Goal: Task Accomplishment & Management: Complete application form

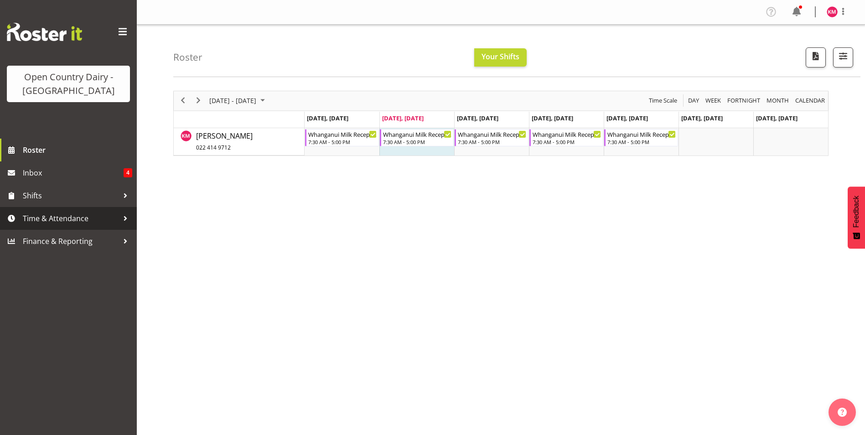
click at [73, 221] on span "Time & Attendance" at bounding box center [71, 219] width 96 height 14
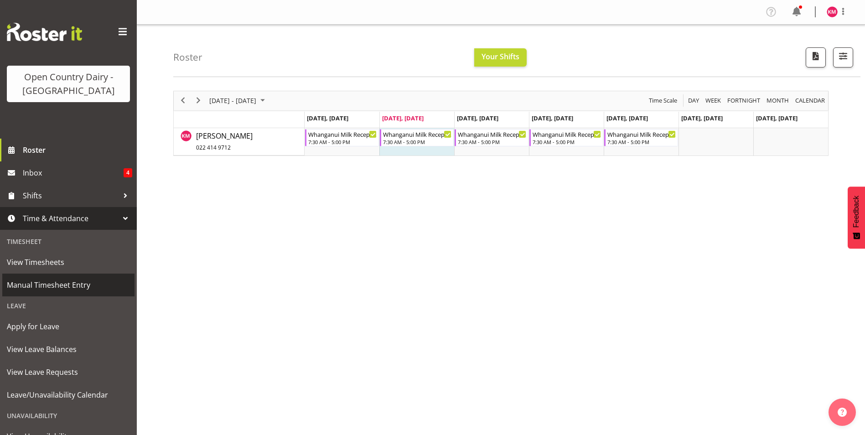
click at [30, 282] on span "Manual Timesheet Entry" at bounding box center [68, 285] width 123 height 14
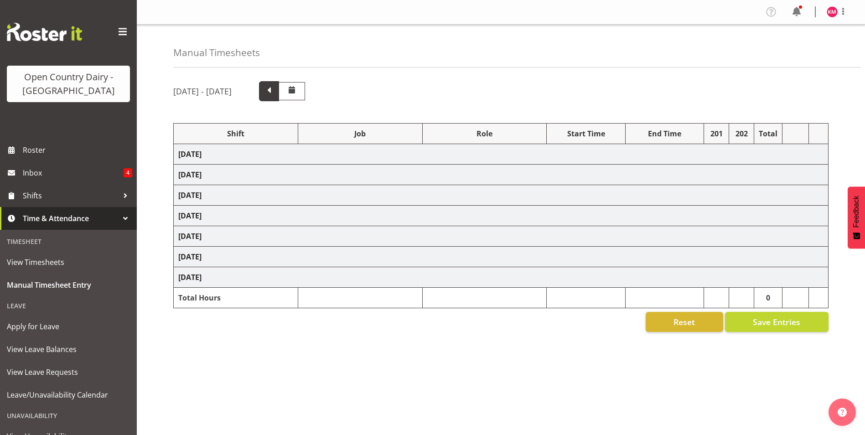
select select "64437"
select select "1168"
select select "64437"
select select "1168"
select select "64437"
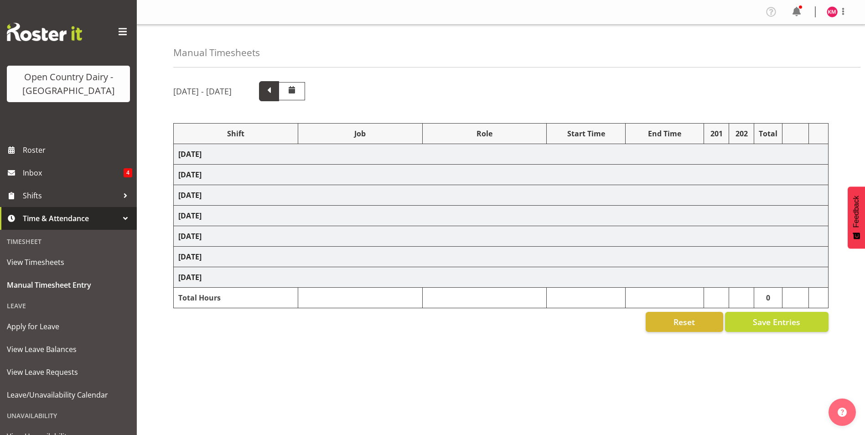
select select "1168"
select select "64437"
select select "1168"
select select "64437"
select select "1168"
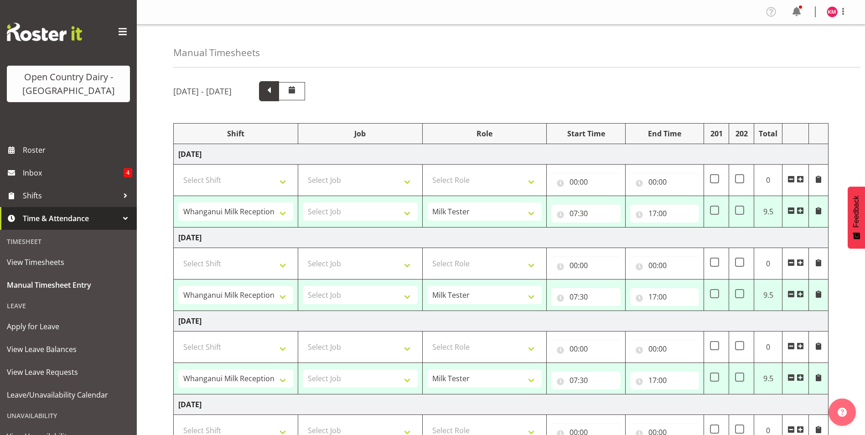
click at [275, 94] on span at bounding box center [269, 90] width 12 height 12
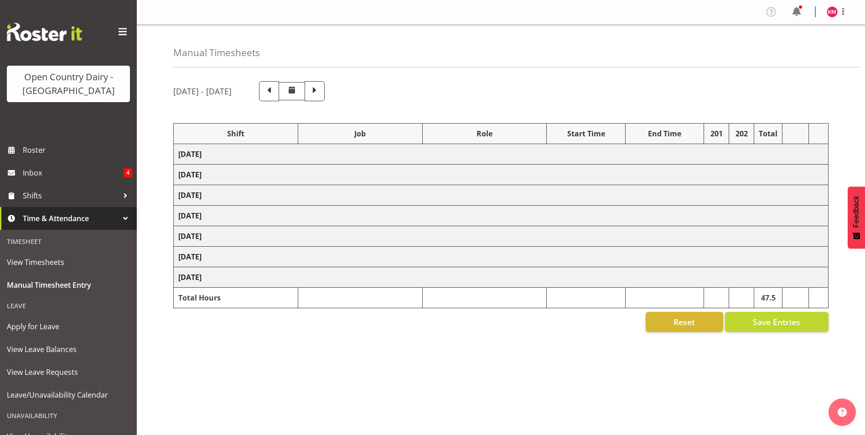
select select "64437"
select select "1168"
select select "64437"
select select "1168"
select select "64437"
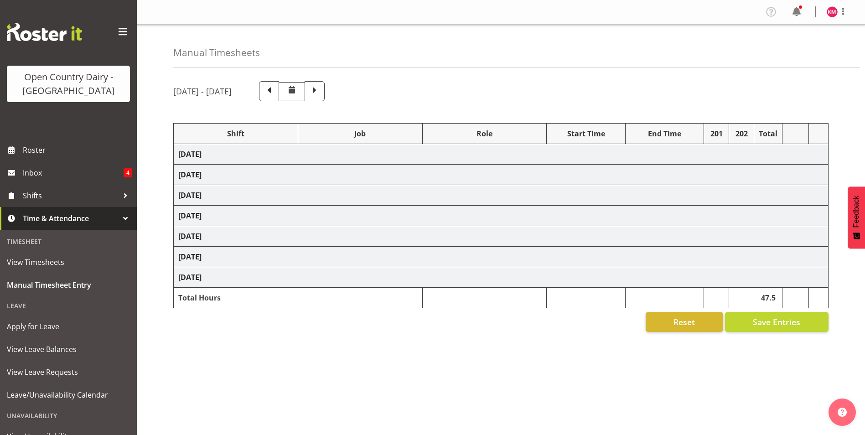
select select "64437"
select select "1168"
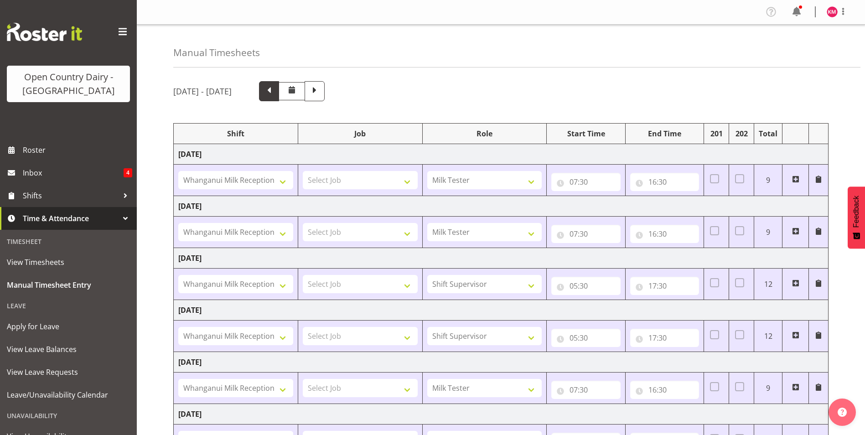
click at [275, 88] on span at bounding box center [269, 90] width 12 height 12
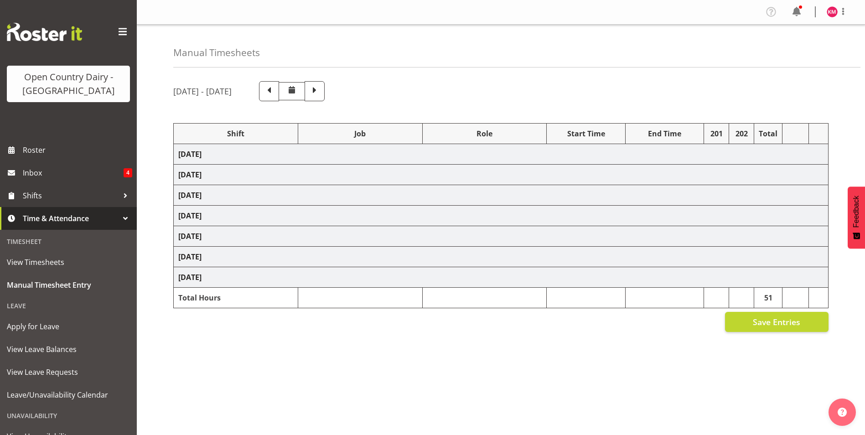
select select "64437"
select select "1168"
select select "64437"
select select "1168"
select select "64437"
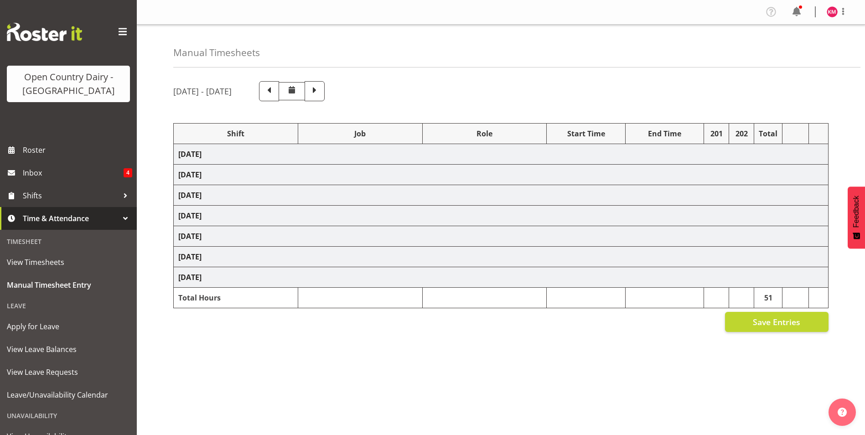
select select "1168"
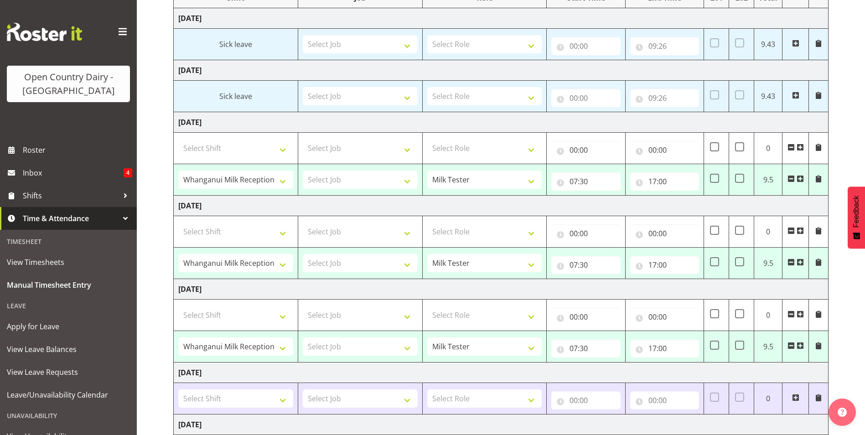
scroll to position [134, 0]
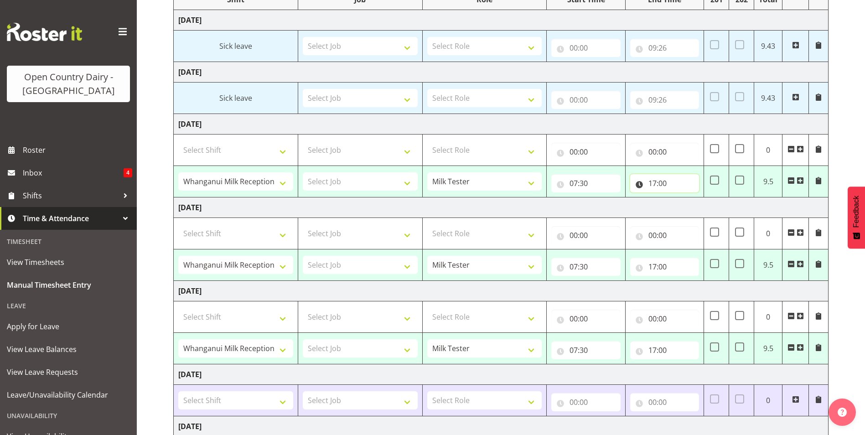
click at [669, 181] on input "17:00" at bounding box center [664, 183] width 69 height 18
click at [691, 208] on select "00 01 02 03 04 05 06 07 08 09 10 11 12 13 14 15 16 17 18 19 20 21 22 23" at bounding box center [692, 207] width 21 height 18
drag, startPoint x: 545, startPoint y: 125, endPoint x: 526, endPoint y: 119, distance: 20.6
click at [545, 125] on td "Wednesday 30th July 2025" at bounding box center [501, 124] width 655 height 21
click at [670, 181] on input "17:00" at bounding box center [664, 183] width 69 height 18
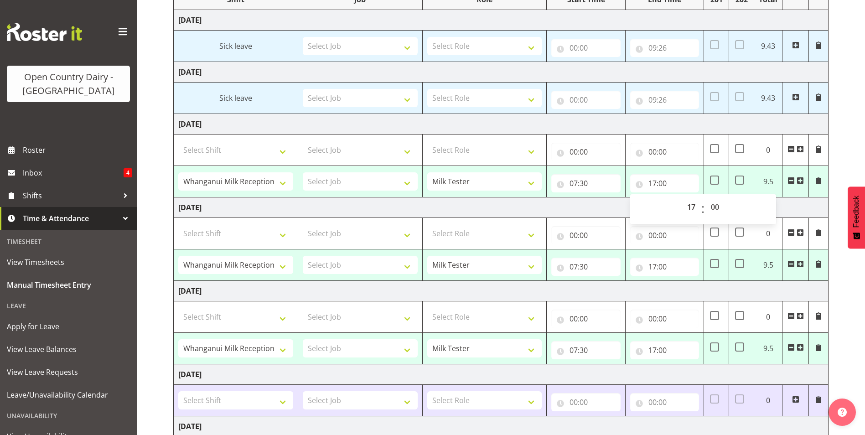
click at [157, 116] on div "Manual Timesheets July 28th - August 3rd 2025 Shift Job Role Start Time End Tim…" at bounding box center [501, 205] width 728 height 629
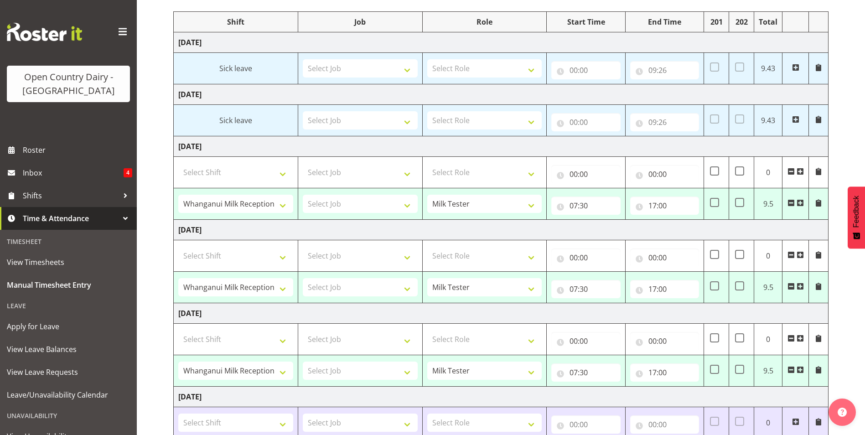
scroll to position [137, 0]
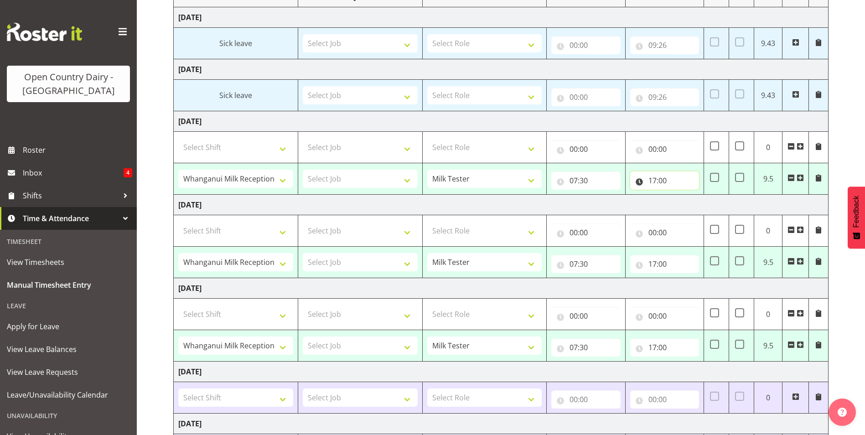
click at [659, 177] on input "17:00" at bounding box center [664, 180] width 69 height 18
click at [690, 206] on select "00 01 02 03 04 05 06 07 08 09 10 11 12 13 14 15 16 17 18 19 20 21 22 23" at bounding box center [692, 204] width 21 height 18
select select "16"
click at [682, 195] on select "00 01 02 03 04 05 06 07 08 09 10 11 12 13 14 15 16 17 18 19 20 21 22 23" at bounding box center [692, 204] width 21 height 18
type input "16:00"
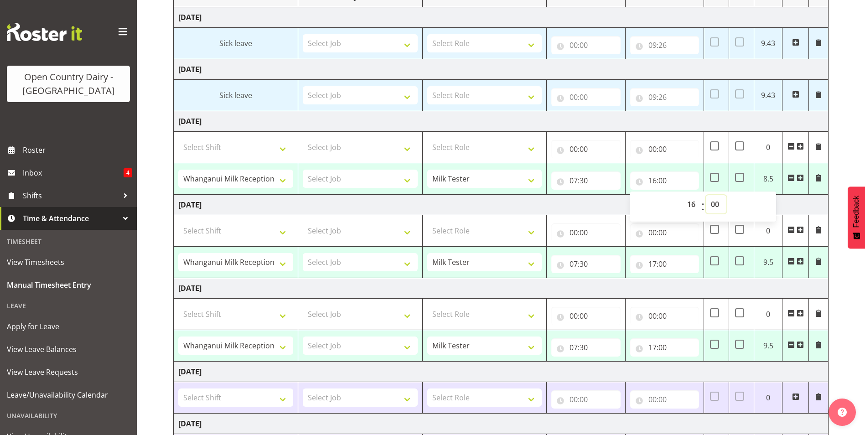
click at [719, 207] on select "00 01 02 03 04 05 06 07 08 09 10 11 12 13 14 15 16 17 18 19 20 21 22 23 24 25 2…" at bounding box center [716, 204] width 21 height 18
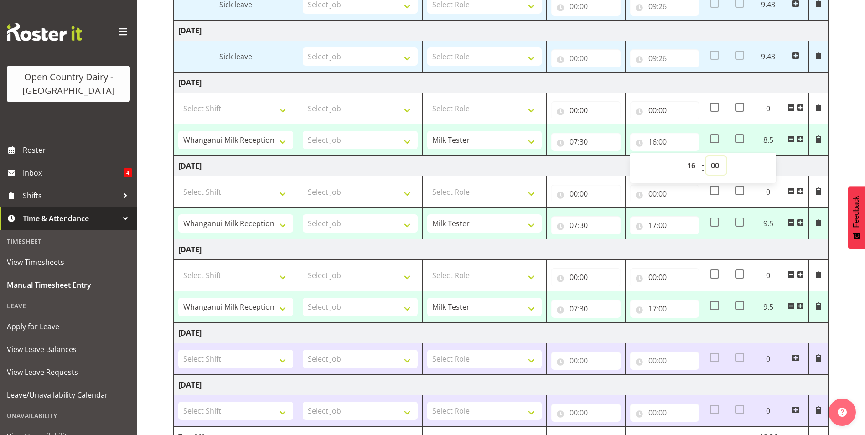
scroll to position [225, 0]
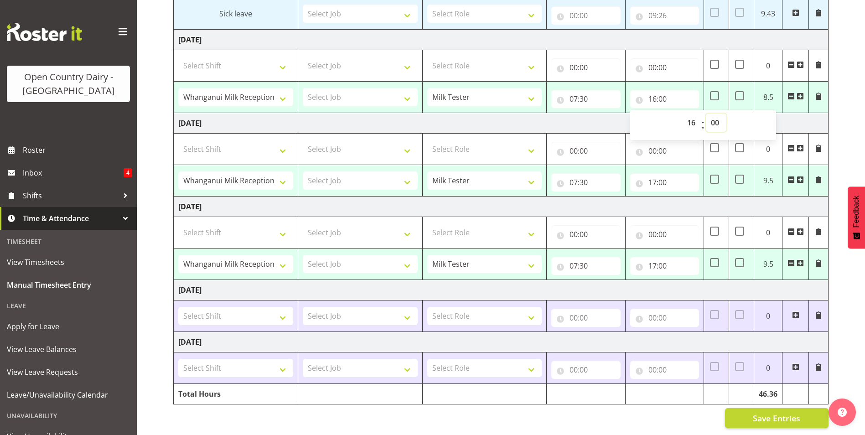
click at [719, 114] on select "00 01 02 03 04 05 06 07 08 09 10 11 12 13 14 15 16 17 18 19 20 21 22 23 24 25 2…" at bounding box center [716, 123] width 21 height 18
select select "30"
click at [706, 114] on select "00 01 02 03 04 05 06 07 08 09 10 11 12 13 14 15 16 17 18 19 20 21 22 23 24 25 2…" at bounding box center [716, 123] width 21 height 18
type input "16:30"
click at [608, 114] on td "Thursday 31st July 2025" at bounding box center [501, 123] width 655 height 21
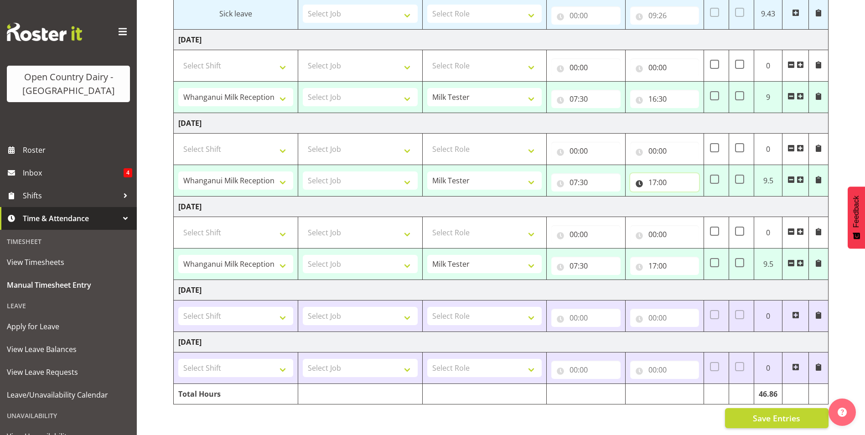
click at [652, 175] on input "17:00" at bounding box center [664, 182] width 69 height 18
click at [690, 201] on select "00 01 02 03 04 05 06 07 08 09 10 11 12 13 14 15 16 17 18 19 20 21 22 23" at bounding box center [692, 206] width 21 height 18
select select "16"
click at [682, 197] on select "00 01 02 03 04 05 06 07 08 09 10 11 12 13 14 15 16 17 18 19 20 21 22 23" at bounding box center [692, 206] width 21 height 18
type input "16:00"
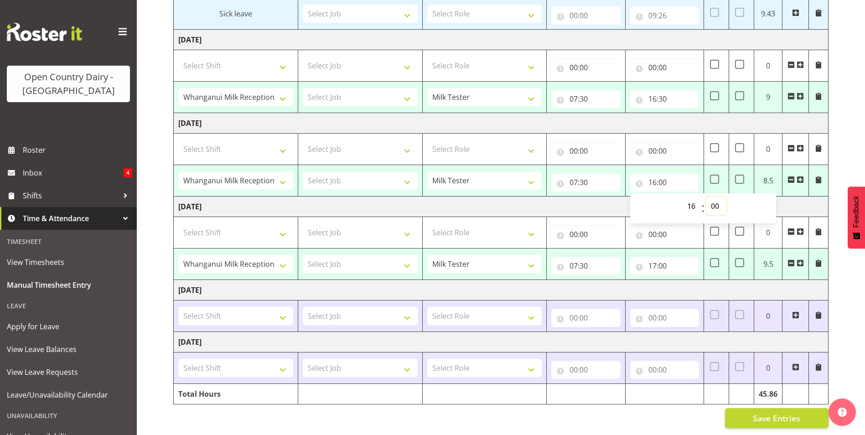
click at [714, 199] on select "00 01 02 03 04 05 06 07 08 09 10 11 12 13 14 15 16 17 18 19 20 21 22 23 24 25 2…" at bounding box center [716, 206] width 21 height 18
select select "30"
click at [706, 197] on select "00 01 02 03 04 05 06 07 08 09 10 11 12 13 14 15 16 17 18 19 20 21 22 23 24 25 2…" at bounding box center [716, 206] width 21 height 18
type input "16:30"
click at [650, 258] on input "17:00" at bounding box center [664, 266] width 69 height 18
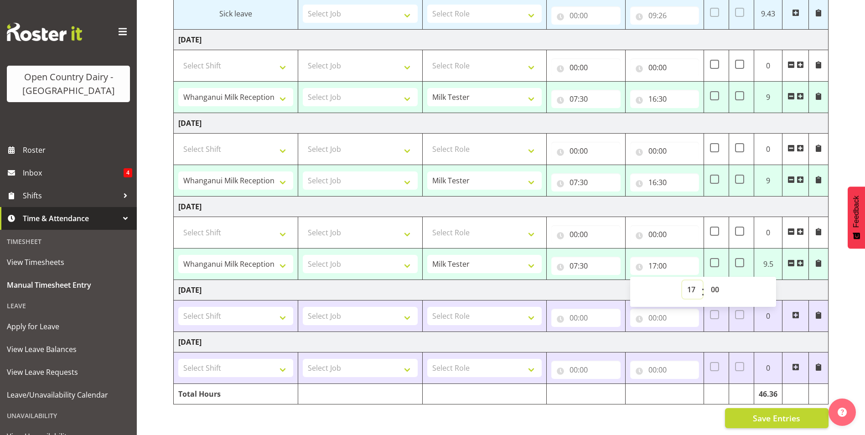
click at [696, 282] on select "00 01 02 03 04 05 06 07 08 09 10 11 12 13 14 15 16 17 18 19 20 21 22 23" at bounding box center [692, 289] width 21 height 18
select select "16"
click at [682, 280] on select "00 01 02 03 04 05 06 07 08 09 10 11 12 13 14 15 16 17 18 19 20 21 22 23" at bounding box center [692, 289] width 21 height 18
type input "16:00"
click at [713, 285] on select "00 01 02 03 04 05 06 07 08 09 10 11 12 13 14 15 16 17 18 19 20 21 22 23 24 25 2…" at bounding box center [716, 289] width 21 height 18
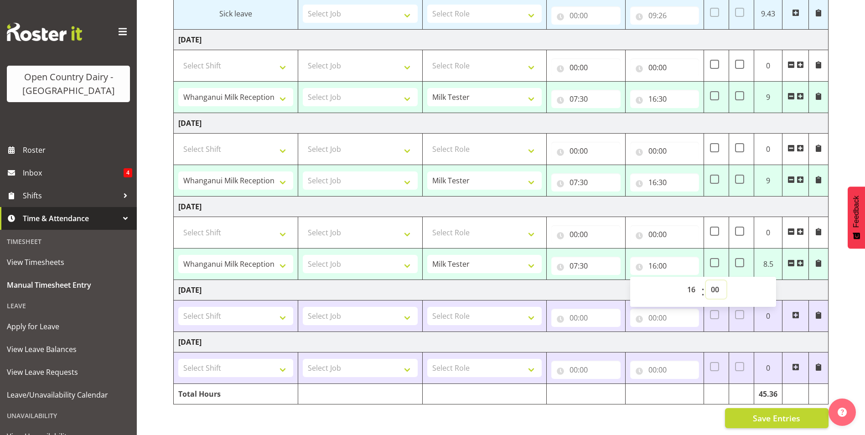
select select "30"
click at [706, 280] on select "00 01 02 03 04 05 06 07 08 09 10 11 12 13 14 15 16 17 18 19 20 21 22 23 24 25 2…" at bounding box center [716, 289] width 21 height 18
type input "16:30"
click at [653, 120] on td "Thursday 31st July 2025" at bounding box center [501, 123] width 655 height 21
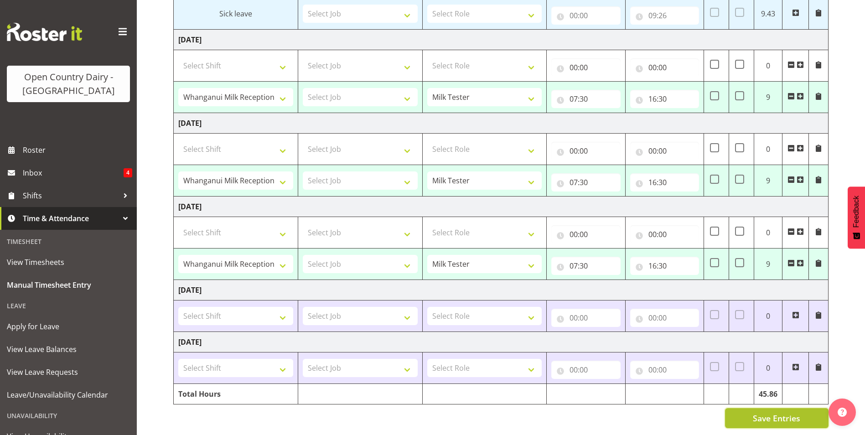
click at [762, 412] on span "Save Entries" at bounding box center [776, 418] width 47 height 12
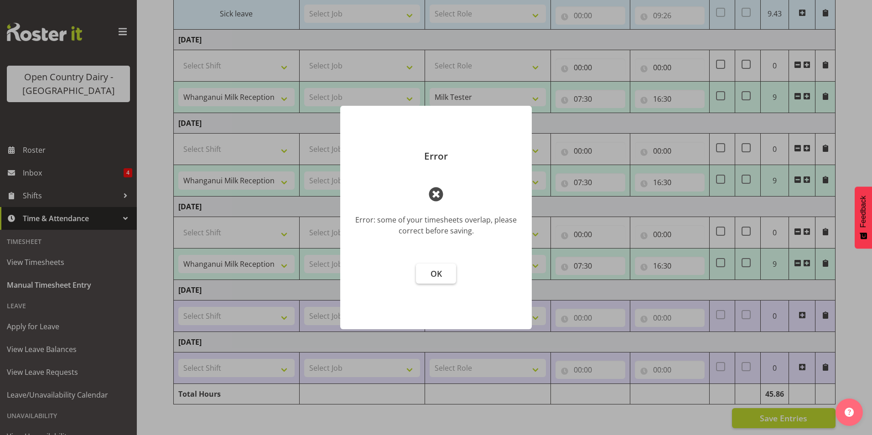
click at [432, 267] on button "OK" at bounding box center [436, 274] width 40 height 20
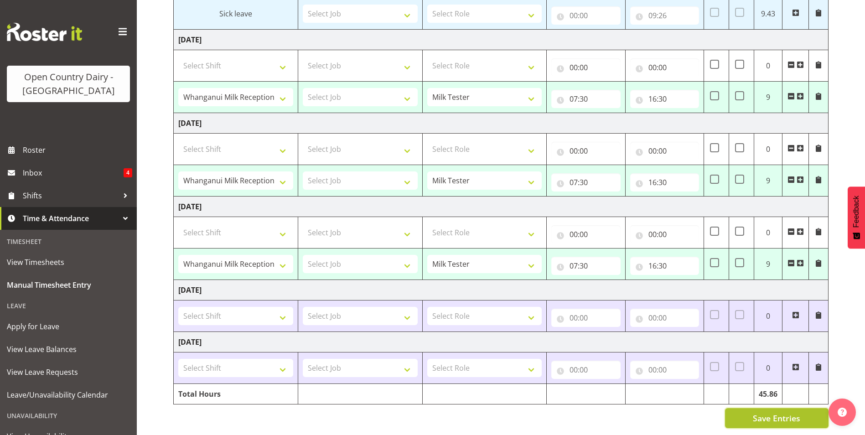
click at [768, 412] on span "Save Entries" at bounding box center [776, 418] width 47 height 12
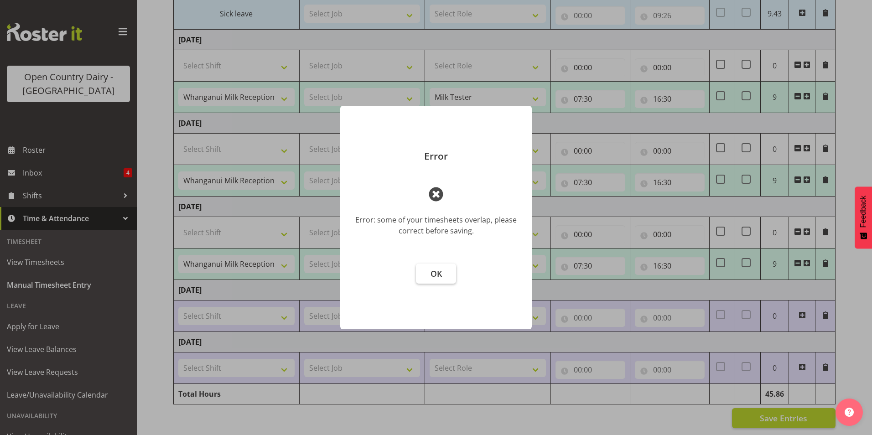
click at [431, 270] on span "OK" at bounding box center [436, 273] width 11 height 11
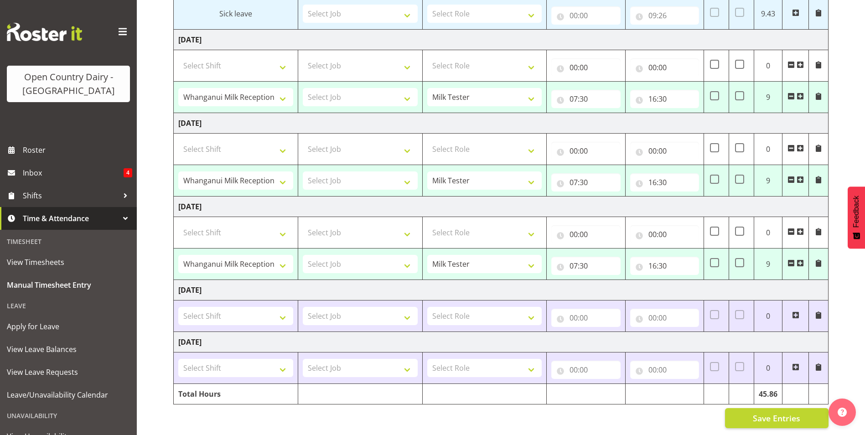
scroll to position [0, 0]
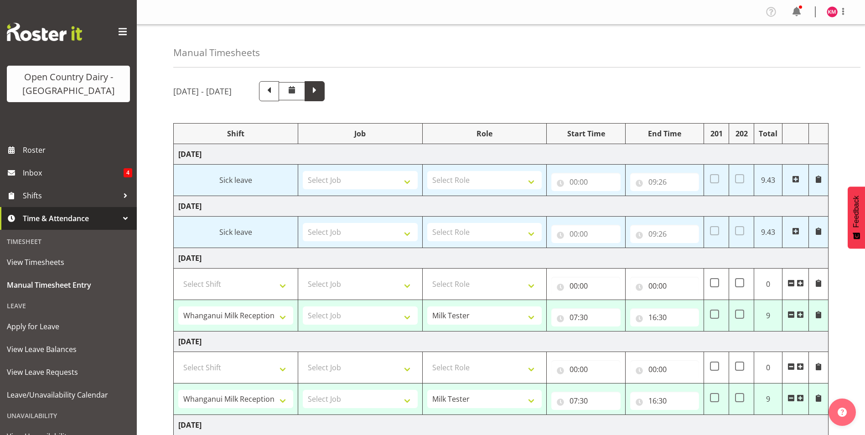
click at [321, 88] on span at bounding box center [315, 90] width 12 height 12
select select "1168"
type input "07:30"
type input "16:30"
select select "1168"
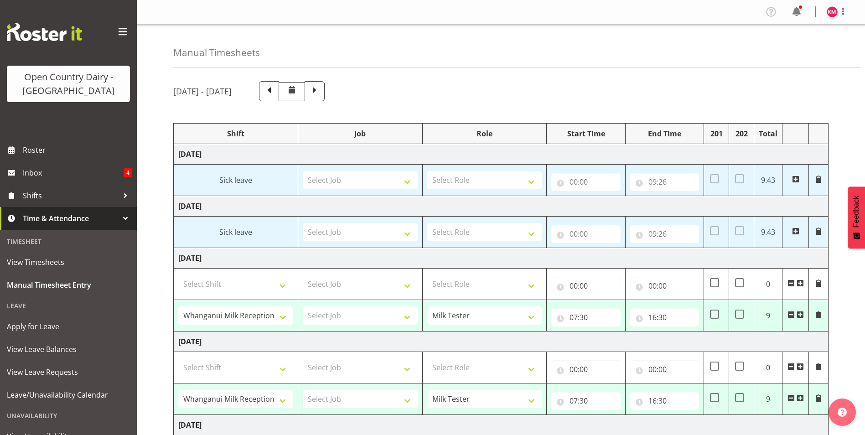
type input "07:30"
type input "16:30"
select select "64437"
type input "05:30"
type input "17:30"
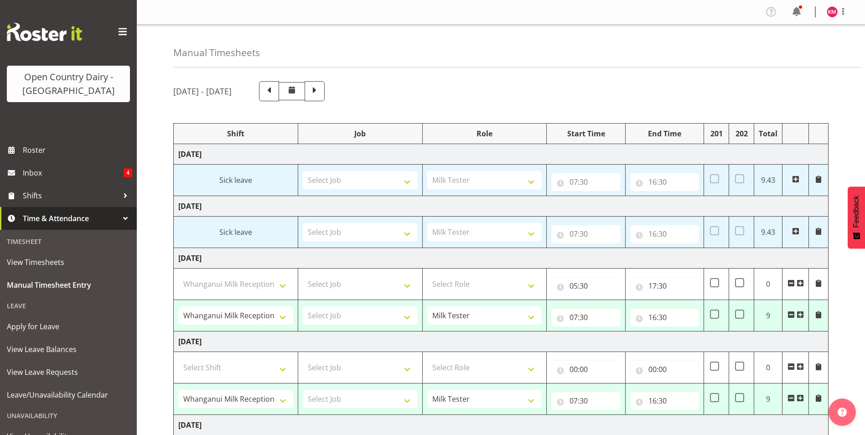
select select "64437"
type input "05:30"
type input "17:30"
select select "64437"
select select "1168"
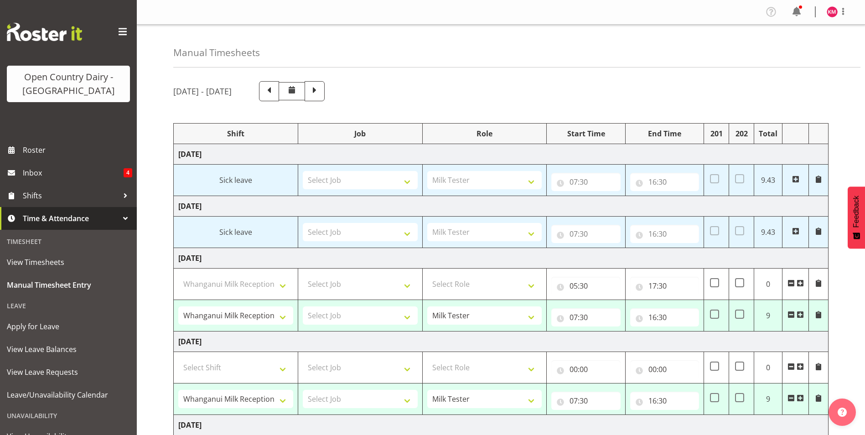
type input "07:30"
type input "16:30"
select select "64437"
select select "1168"
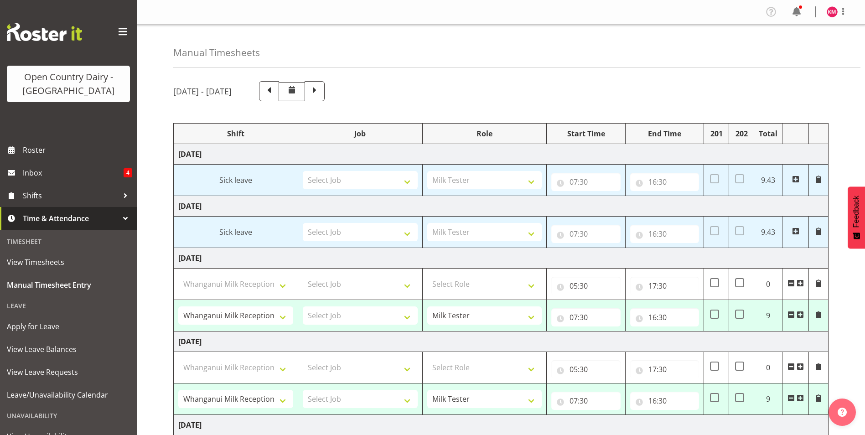
select select "64437"
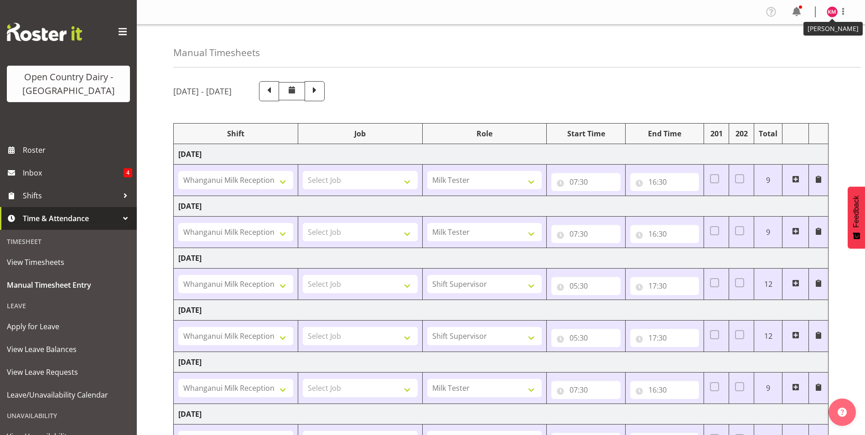
click at [833, 9] on img at bounding box center [832, 11] width 11 height 11
click at [780, 30] on link "Profile" at bounding box center [805, 31] width 88 height 16
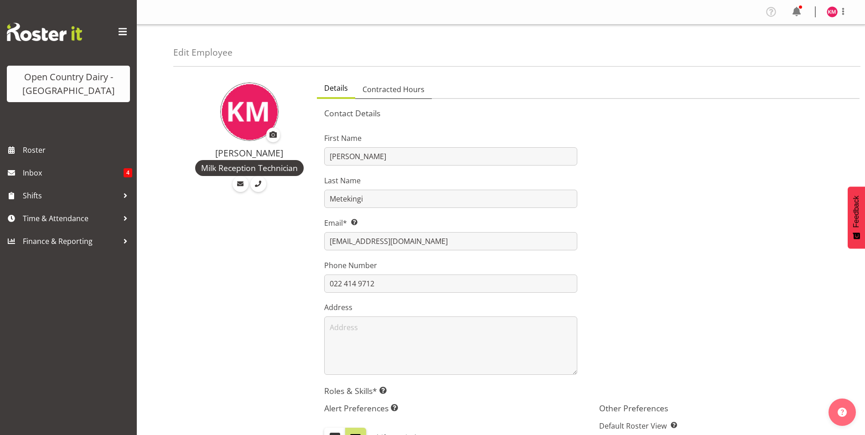
click at [379, 90] on span "Contracted Hours" at bounding box center [394, 89] width 62 height 11
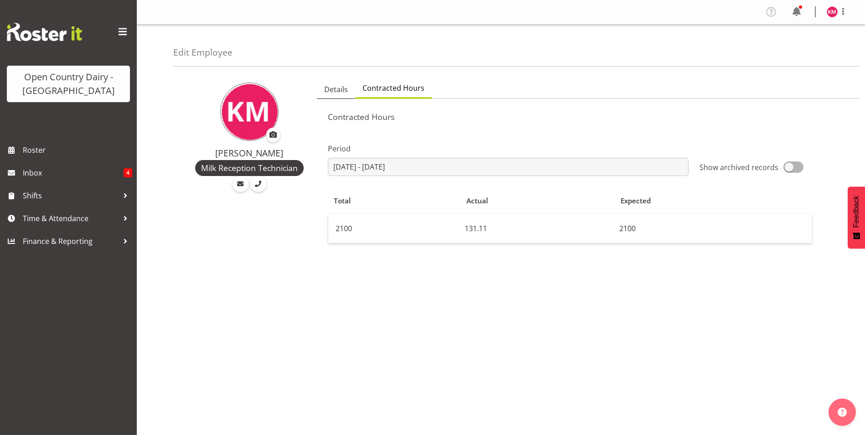
click at [336, 93] on span "Details" at bounding box center [336, 89] width 24 height 11
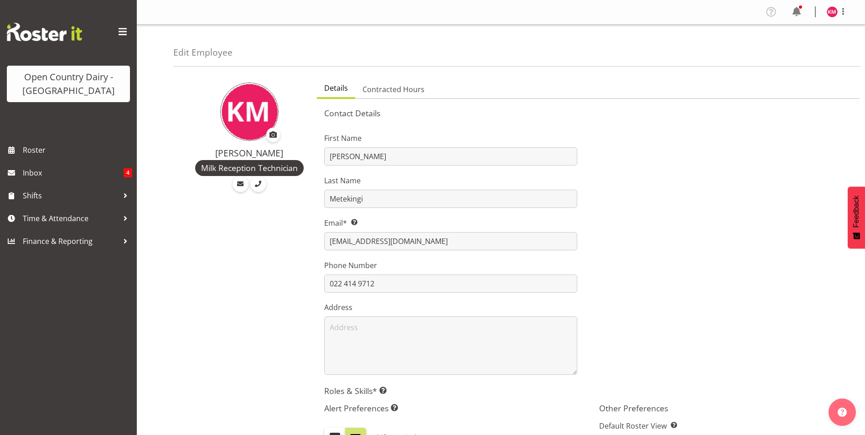
click at [119, 29] on span at bounding box center [122, 32] width 15 height 15
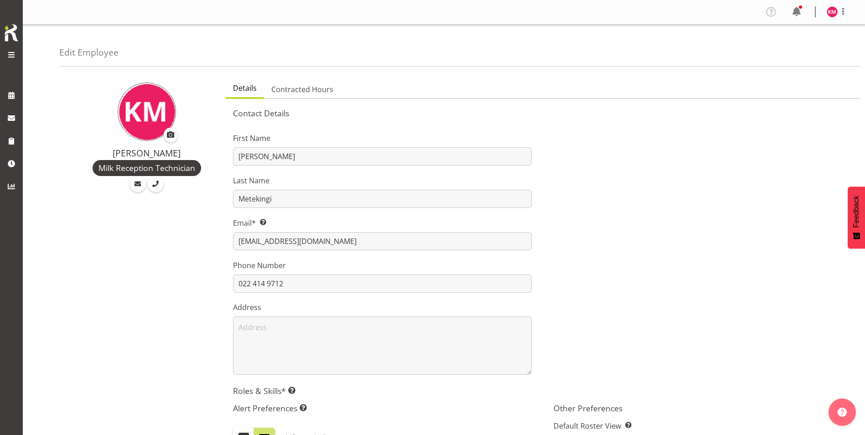
click at [11, 52] on span at bounding box center [11, 54] width 11 height 11
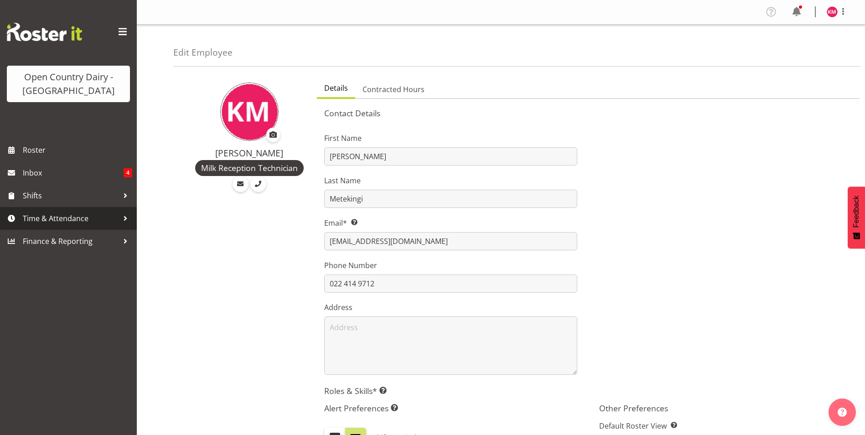
click at [46, 219] on span "Time & Attendance" at bounding box center [71, 219] width 96 height 14
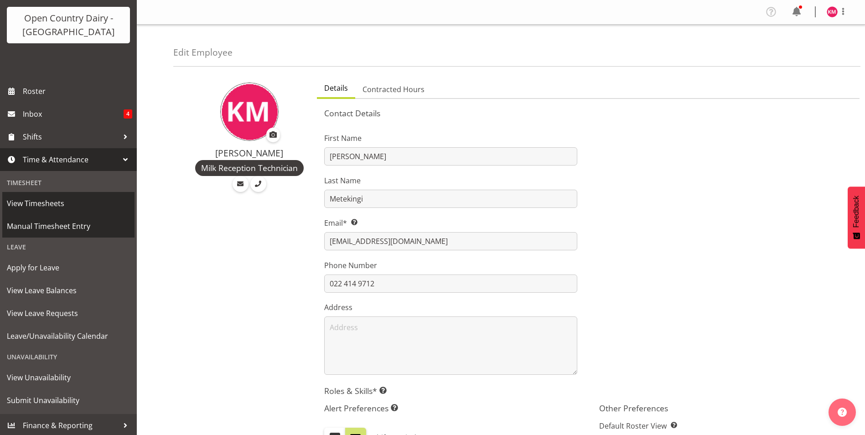
scroll to position [61, 0]
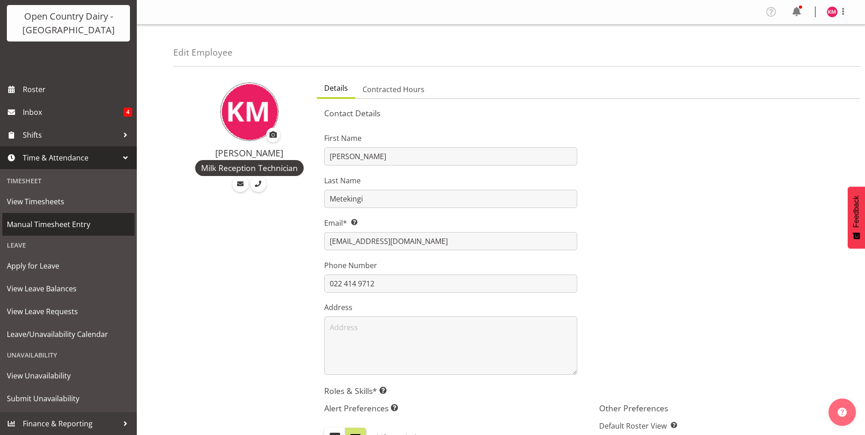
click at [31, 225] on span "Manual Timesheet Entry" at bounding box center [68, 225] width 123 height 14
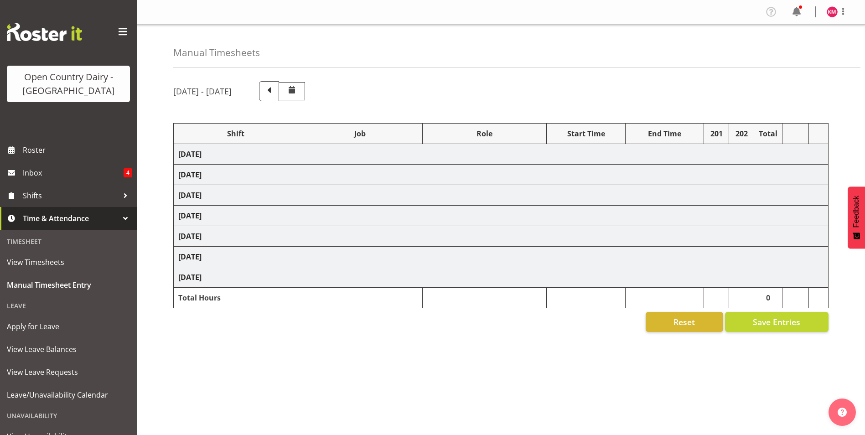
select select "64437"
select select "1168"
select select "64437"
select select "1168"
select select "64437"
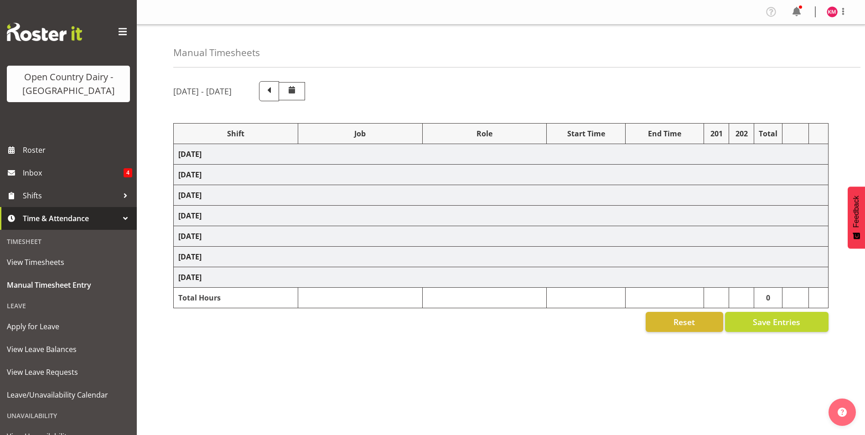
select select "1168"
select select "64437"
select select "1168"
select select "64437"
select select "1168"
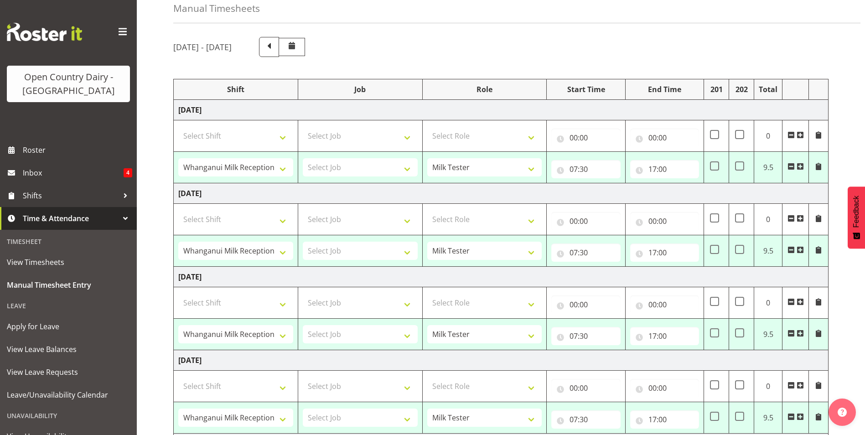
scroll to position [46, 0]
click at [821, 166] on span at bounding box center [818, 164] width 7 height 7
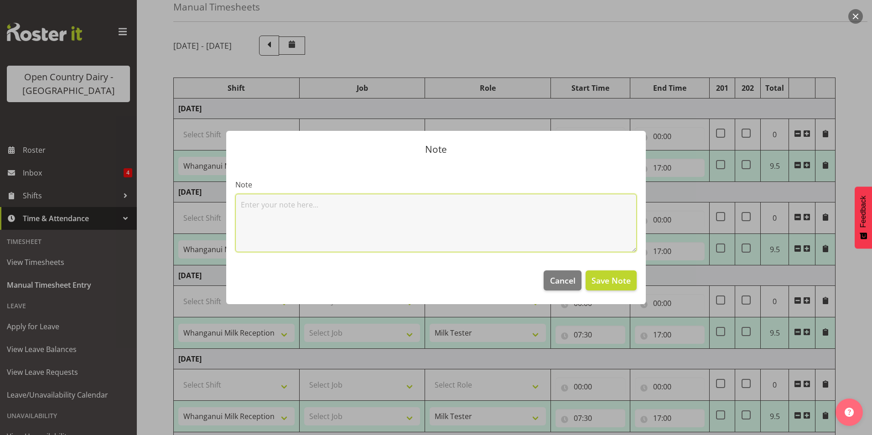
click at [441, 199] on textarea at bounding box center [435, 223] width 401 height 58
type textarea "sick"
click at [622, 280] on span "Save Note" at bounding box center [610, 281] width 39 height 12
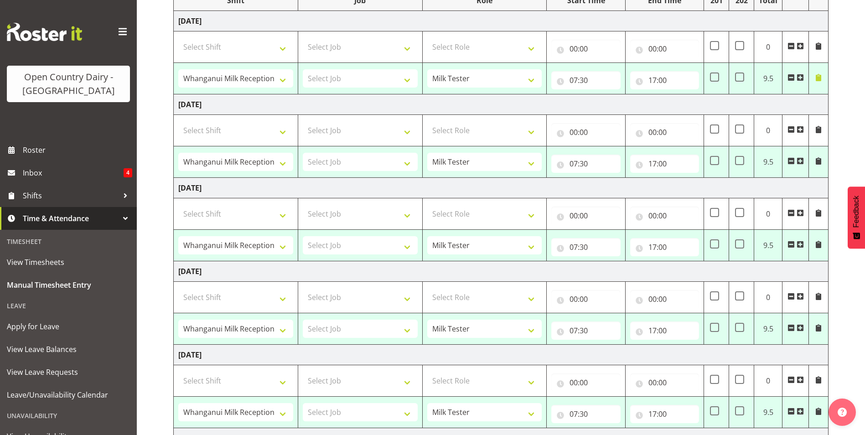
scroll to position [137, 0]
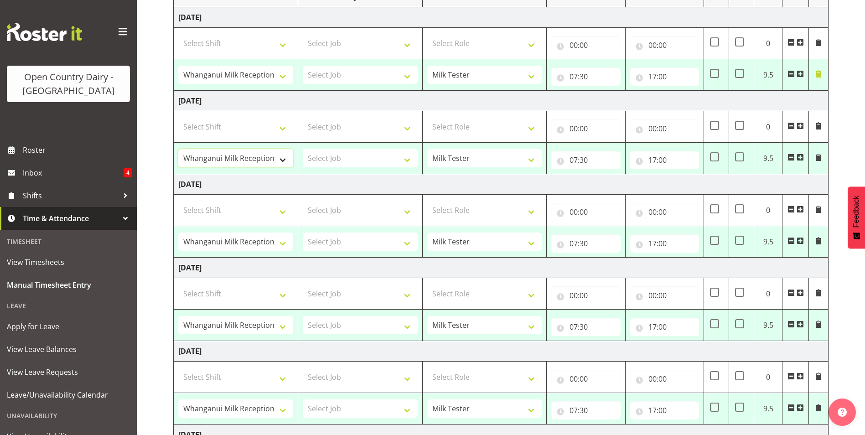
click at [253, 155] on select "703 Horotiu Truck only Dayshift 708 Waharoa Dayshift 717 Waharoa Dayshift ATL T…" at bounding box center [235, 158] width 115 height 18
select select "70655"
click at [178, 149] on select "703 Horotiu Truck only Dayshift 708 Waharoa Dayshift 717 Waharoa Dayshift ATL T…" at bounding box center [235, 158] width 115 height 18
click at [483, 164] on select "Shift Supervisor Milk Tester" at bounding box center [484, 158] width 115 height 18
select select "1167"
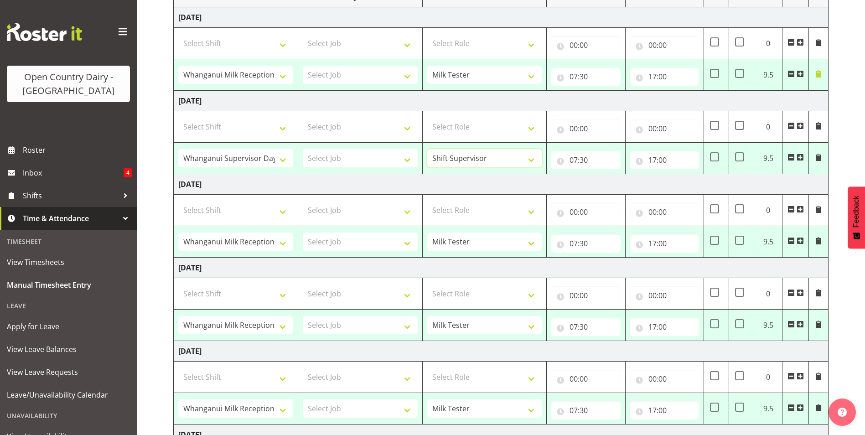
click at [427, 149] on select "Shift Supervisor Milk Tester" at bounding box center [484, 158] width 115 height 18
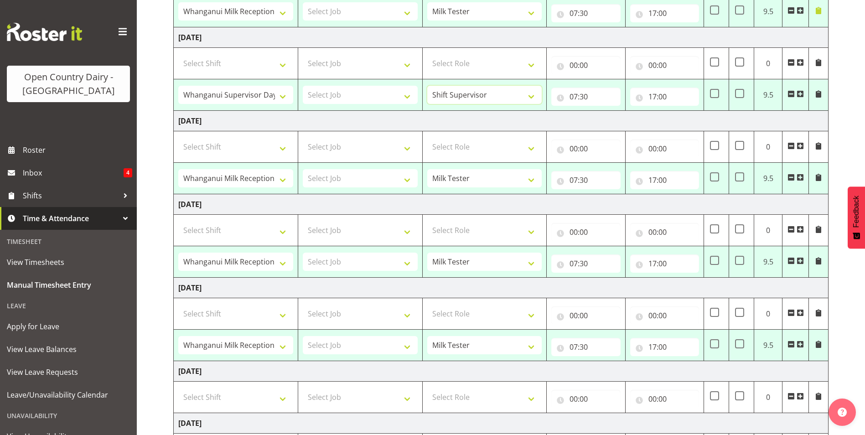
scroll to position [274, 0]
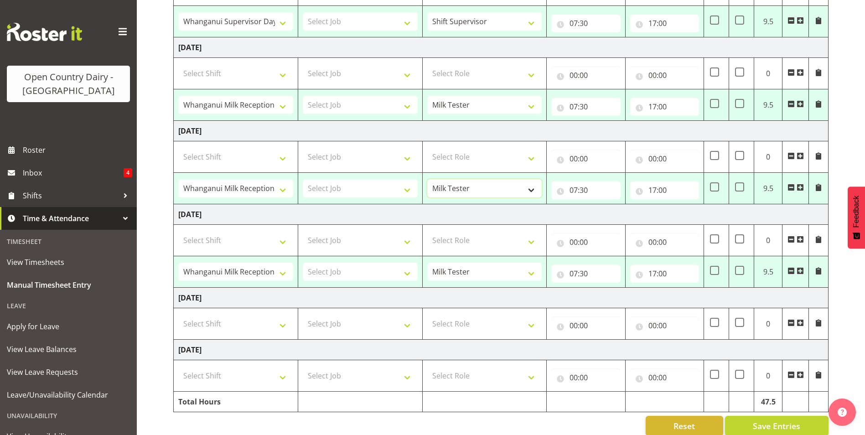
click at [476, 191] on select "Shift Supervisor Milk Tester" at bounding box center [484, 188] width 115 height 18
select select "1167"
click at [427, 179] on select "Shift Supervisor Milk Tester" at bounding box center [484, 188] width 115 height 18
click at [267, 192] on select "703 Horotiu Truck only Dayshift 708 Waharoa Dayshift 717 Waharoa Dayshift ATL T…" at bounding box center [235, 188] width 115 height 18
select select "70655"
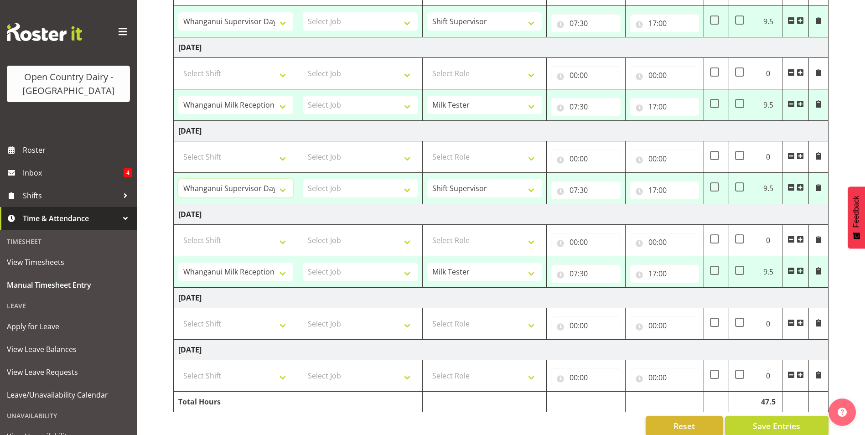
click at [178, 179] on select "703 Horotiu Truck only Dayshift 708 Waharoa Dayshift 717 Waharoa Dayshift ATL T…" at bounding box center [235, 188] width 115 height 18
click at [259, 274] on select "703 Horotiu Truck only Dayshift 708 Waharoa Dayshift 717 Waharoa Dayshift ATL T…" at bounding box center [235, 272] width 115 height 18
select select "70655"
click at [178, 263] on select "703 Horotiu Truck only Dayshift 708 Waharoa Dayshift 717 Waharoa Dayshift ATL T…" at bounding box center [235, 272] width 115 height 18
click at [497, 273] on select "Shift Supervisor Milk Tester" at bounding box center [484, 272] width 115 height 18
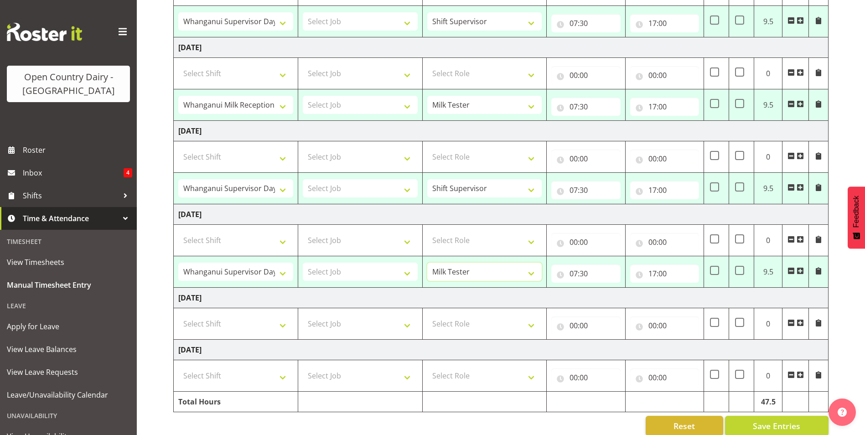
click at [427, 263] on select "Shift Supervisor Milk Tester" at bounding box center [484, 272] width 115 height 18
click at [471, 273] on select "Shift Supervisor Milk Tester" at bounding box center [484, 272] width 115 height 18
select select "1167"
click at [427, 263] on select "Shift Supervisor Milk Tester" at bounding box center [484, 272] width 115 height 18
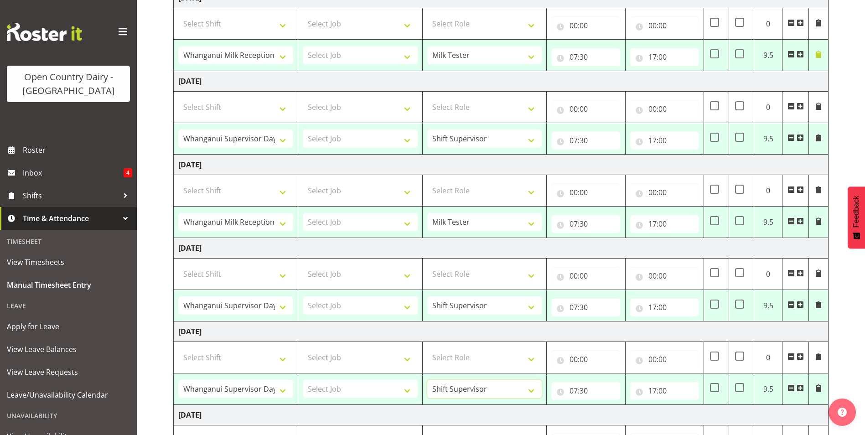
scroll to position [137, 0]
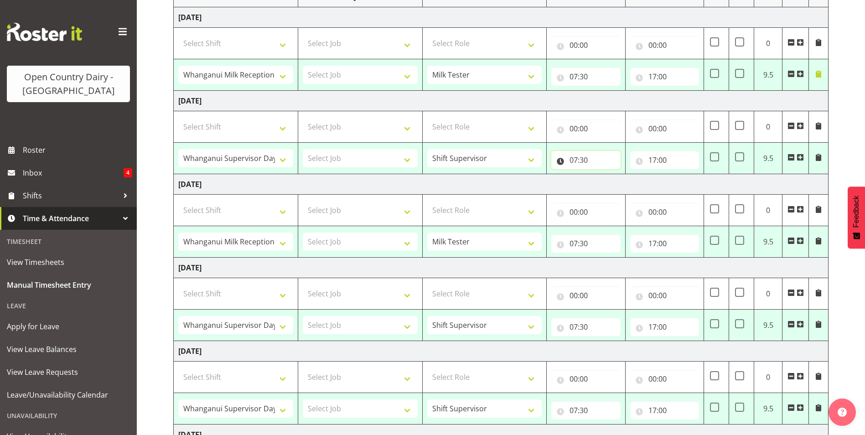
click at [583, 156] on input "07:30" at bounding box center [585, 160] width 69 height 18
click at [609, 180] on select "00 01 02 03 04 05 06 07 08 09 10 11 12 13 14 15 16 17 18 19 20 21 22 23" at bounding box center [613, 184] width 21 height 18
select select "5"
click at [603, 175] on select "00 01 02 03 04 05 06 07 08 09 10 11 12 13 14 15 16 17 18 19 20 21 22 23" at bounding box center [613, 184] width 21 height 18
type input "05:30"
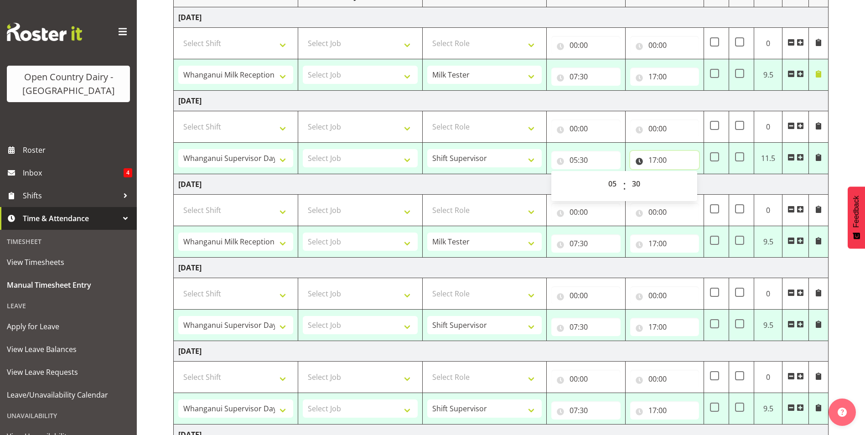
click at [652, 158] on input "17:00" at bounding box center [664, 160] width 69 height 18
click at [716, 185] on select "00 01 02 03 04 05 06 07 08 09 10 11 12 13 14 15 16 17 18 19 20 21 22 23 24 25 2…" at bounding box center [716, 184] width 21 height 18
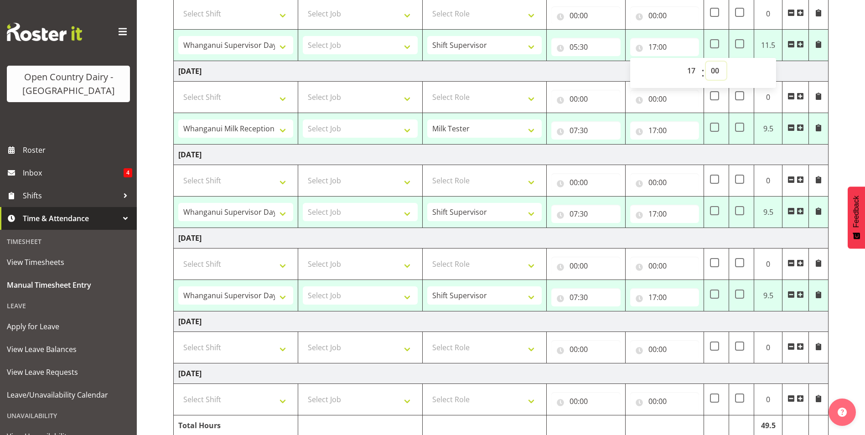
scroll to position [197, 0]
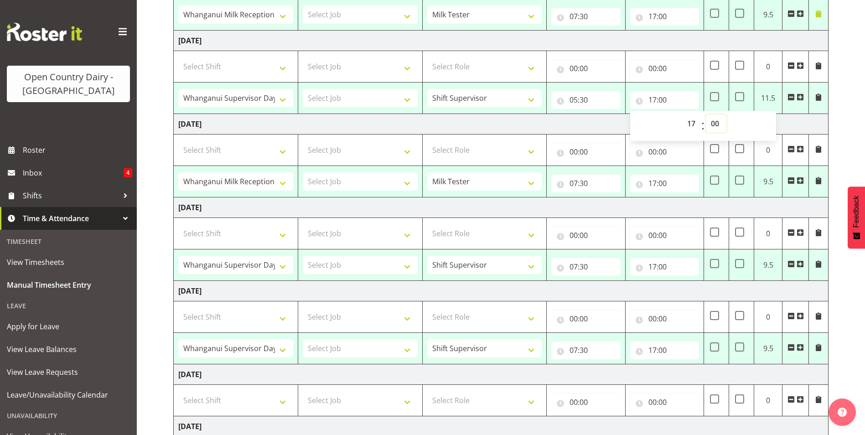
click at [716, 123] on select "00 01 02 03 04 05 06 07 08 09 10 11 12 13 14 15 16 17 18 19 20 21 22 23 24 25 2…" at bounding box center [716, 123] width 21 height 18
select select "30"
click at [706, 114] on select "00 01 02 03 04 05 06 07 08 09 10 11 12 13 14 15 16 17 18 19 20 21 22 23 24 25 2…" at bounding box center [716, 123] width 21 height 18
type input "17:30"
click at [548, 124] on td "Wednesday 13th August 2025" at bounding box center [501, 124] width 655 height 21
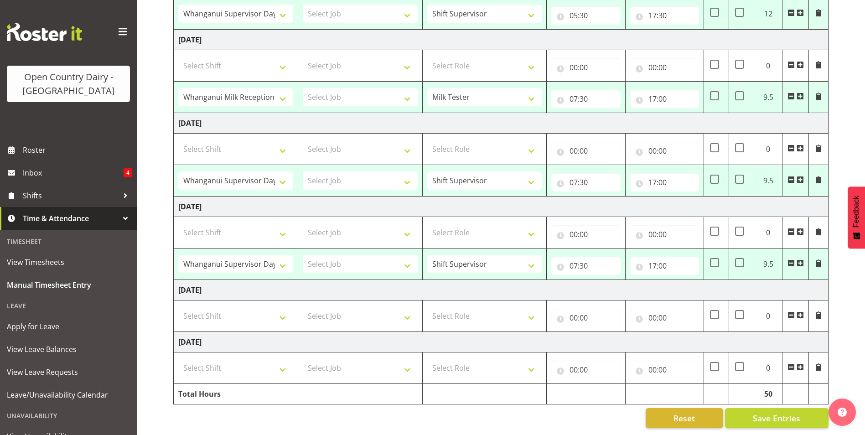
scroll to position [288, 0]
click at [587, 174] on input "07:30" at bounding box center [585, 182] width 69 height 18
click at [612, 204] on select "00 01 02 03 04 05 06 07 08 09 10 11 12 13 14 15 16 17 18 19 20 21 22 23" at bounding box center [613, 206] width 21 height 18
select select "5"
click at [603, 197] on select "00 01 02 03 04 05 06 07 08 09 10 11 12 13 14 15 16 17 18 19 20 21 22 23" at bounding box center [613, 206] width 21 height 18
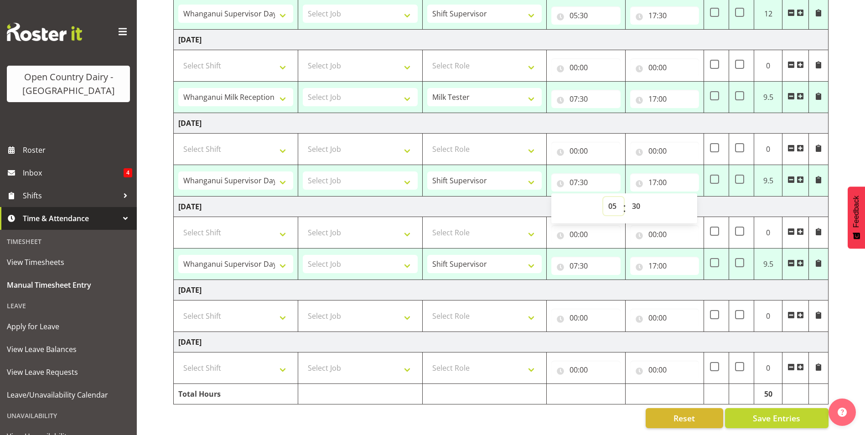
type input "05:30"
click at [650, 175] on input "17:00" at bounding box center [664, 182] width 69 height 18
click at [690, 199] on select "00 01 02 03 04 05 06 07 08 09 10 11 12 13 14 15 16 17 18 19 20 21 22 23" at bounding box center [692, 206] width 21 height 18
click at [711, 197] on select "00 01 02 03 04 05 06 07 08 09 10 11 12 13 14 15 16 17 18 19 20 21 22 23 24 25 2…" at bounding box center [716, 206] width 21 height 18
select select "30"
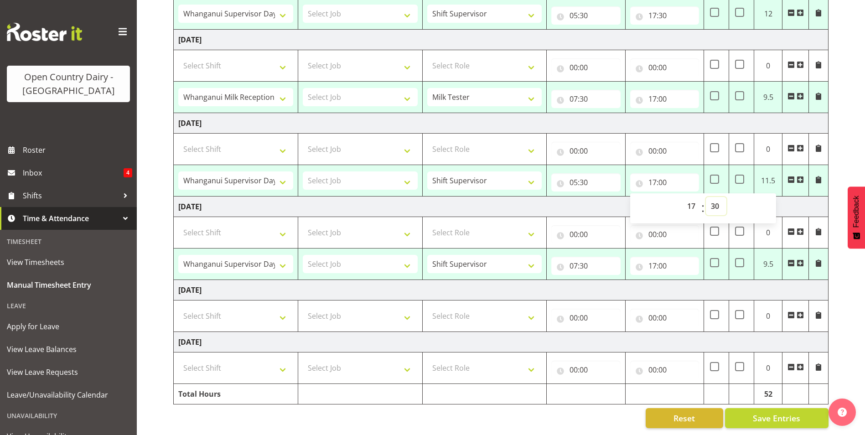
click at [706, 197] on select "00 01 02 03 04 05 06 07 08 09 10 11 12 13 14 15 16 17 18 19 20 21 22 23 24 25 2…" at bounding box center [716, 206] width 21 height 18
type input "17:30"
click at [592, 200] on td "Friday 15th August 2025" at bounding box center [501, 207] width 655 height 21
click at [583, 257] on input "07:30" at bounding box center [585, 266] width 69 height 18
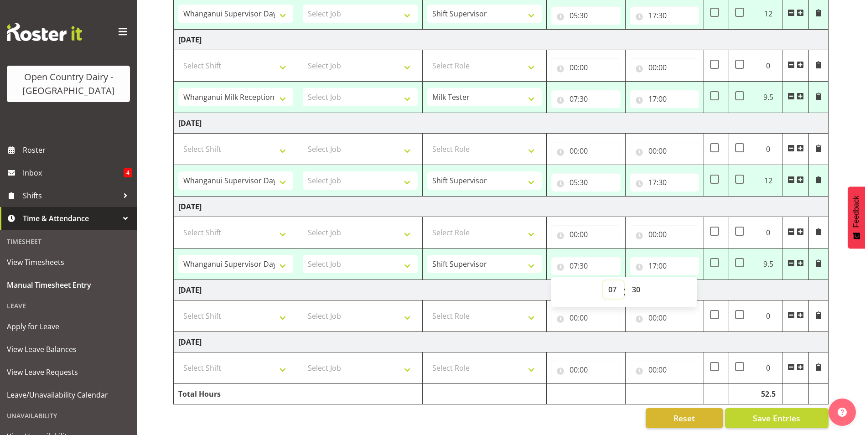
click at [612, 280] on select "00 01 02 03 04 05 06 07 08 09 10 11 12 13 14 15 16 17 18 19 20 21 22 23" at bounding box center [613, 289] width 21 height 18
select select "5"
click at [603, 280] on select "00 01 02 03 04 05 06 07 08 09 10 11 12 13 14 15 16 17 18 19 20 21 22 23" at bounding box center [613, 289] width 21 height 18
type input "05:30"
click at [653, 259] on input "17:00" at bounding box center [664, 266] width 69 height 18
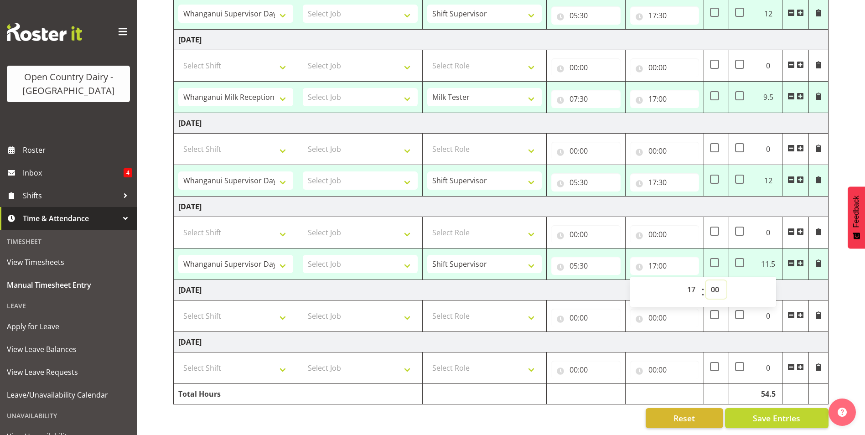
click at [719, 285] on select "00 01 02 03 04 05 06 07 08 09 10 11 12 13 14 15 16 17 18 19 20 21 22 23 24 25 2…" at bounding box center [716, 289] width 21 height 18
select select "30"
click at [706, 280] on select "00 01 02 03 04 05 06 07 08 09 10 11 12 13 14 15 16 17 18 19 20 21 22 23 24 25 2…" at bounding box center [716, 289] width 21 height 18
type input "17:30"
click at [692, 202] on td "Friday 15th August 2025" at bounding box center [501, 207] width 655 height 21
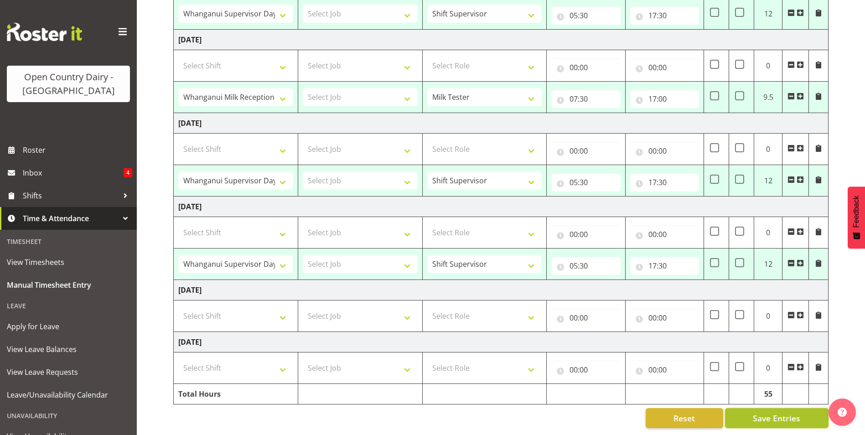
click at [796, 412] on span "Save Entries" at bounding box center [776, 418] width 47 height 12
select select "64437"
select select "1168"
type input "07:30"
type input "17:00"
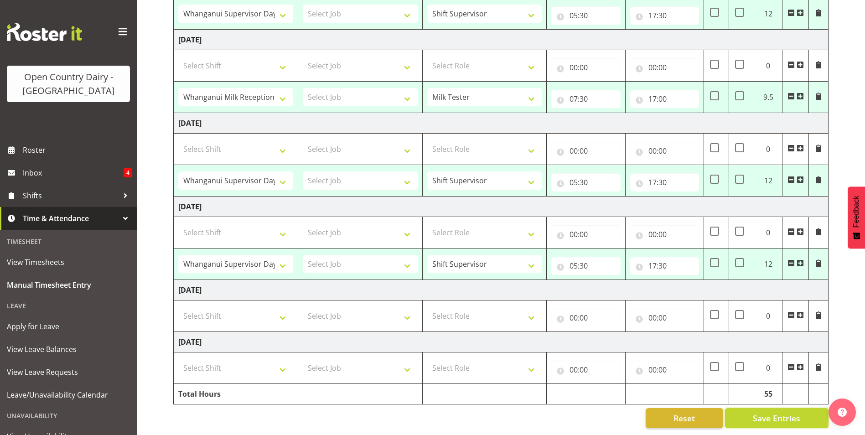
select select "70655"
type input "05:30"
type input "17:30"
select select "64437"
select select "1168"
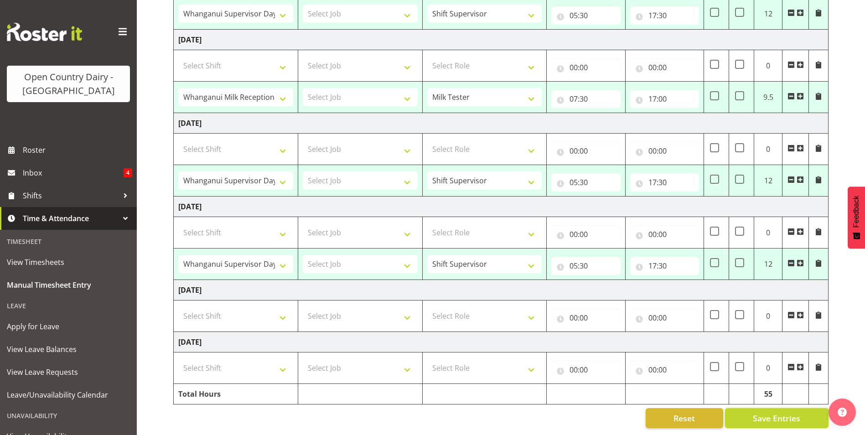
type input "07:30"
type input "17:00"
select select "70655"
type input "05:30"
type input "17:30"
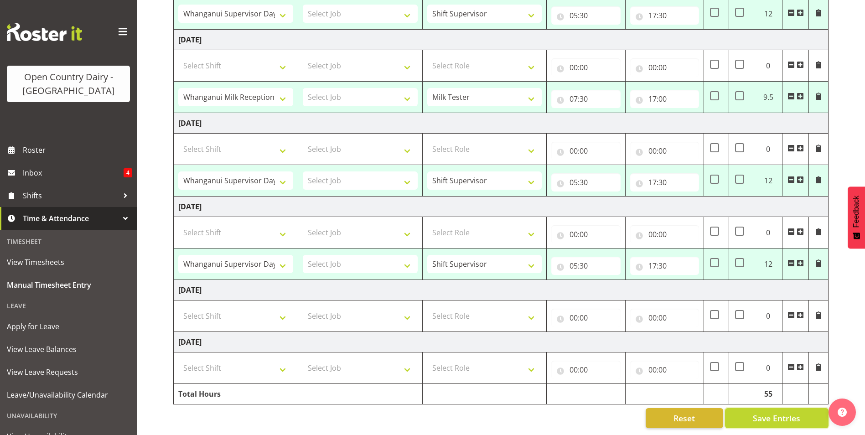
select select "70655"
type input "05:30"
type input "17:30"
select select "70655"
select select "64437"
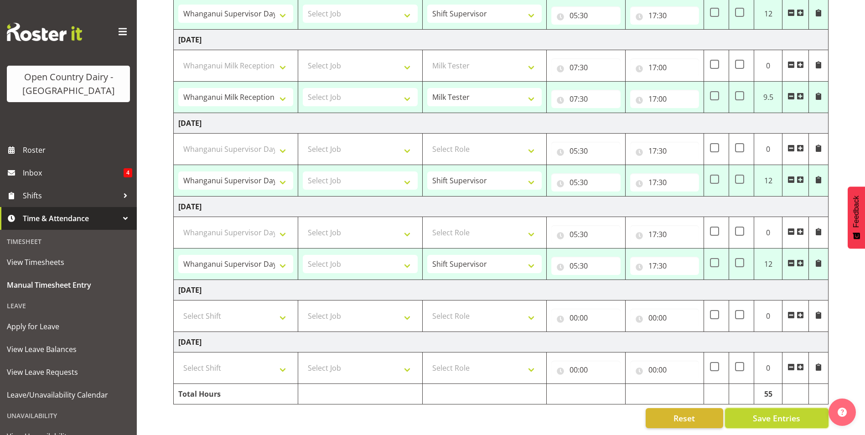
select select "1168"
select select "70655"
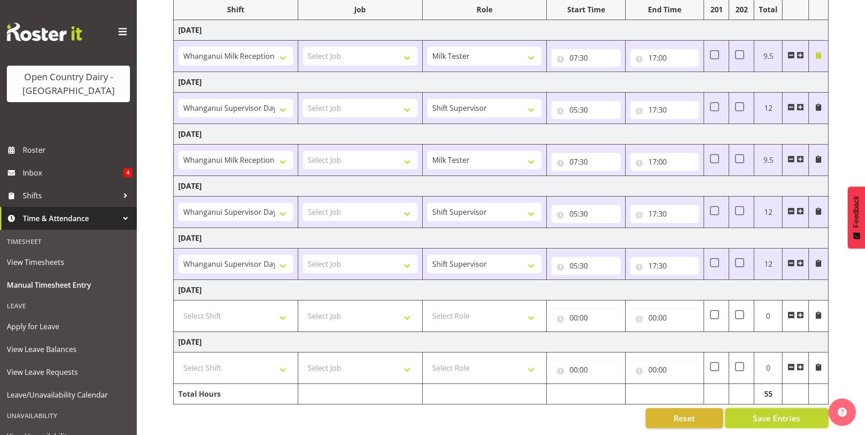
scroll to position [131, 0]
click at [660, 156] on input "17:00" at bounding box center [664, 162] width 69 height 18
click at [692, 177] on select "00 01 02 03 04 05 06 07 08 09 10 11 12 13 14 15 16 17 18 19 20 21 22 23" at bounding box center [692, 185] width 21 height 18
select select "16"
click at [682, 176] on select "00 01 02 03 04 05 06 07 08 09 10 11 12 13 14 15 16 17 18 19 20 21 22 23" at bounding box center [692, 185] width 21 height 18
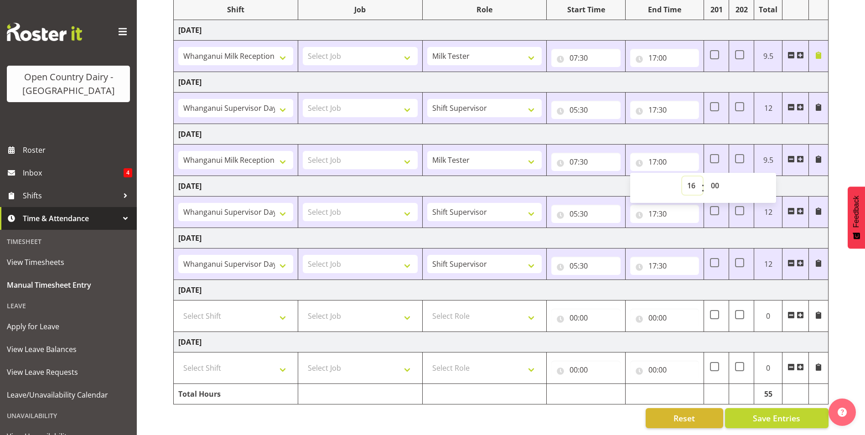
type input "16:00"
click at [714, 179] on select "00 01 02 03 04 05 06 07 08 09 10 11 12 13 14 15 16 17 18 19 20 21 22 23 24 25 2…" at bounding box center [716, 185] width 21 height 18
select select "30"
click at [706, 176] on select "00 01 02 03 04 05 06 07 08 09 10 11 12 13 14 15 16 17 18 19 20 21 22 23 24 25 2…" at bounding box center [716, 185] width 21 height 18
type input "16:30"
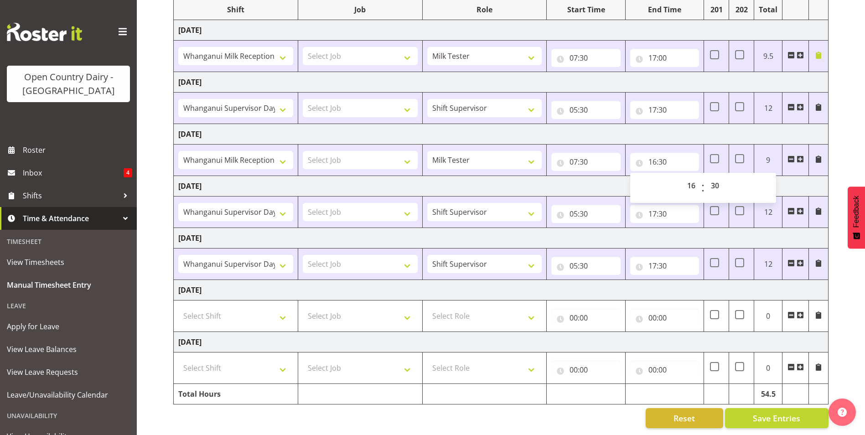
click at [604, 178] on td "Thursday 14th August 2025" at bounding box center [501, 186] width 655 height 21
click at [764, 412] on span "Save Entries" at bounding box center [776, 418] width 47 height 12
